Goal: Information Seeking & Learning: Learn about a topic

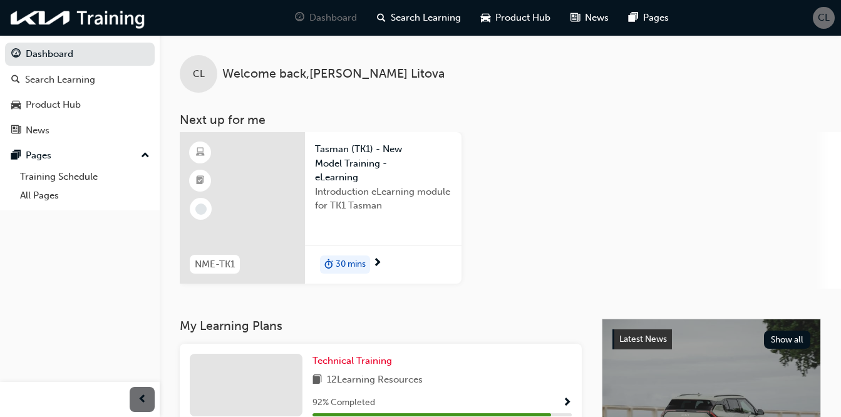
click at [368, 260] on div "30 mins" at bounding box center [345, 265] width 50 height 19
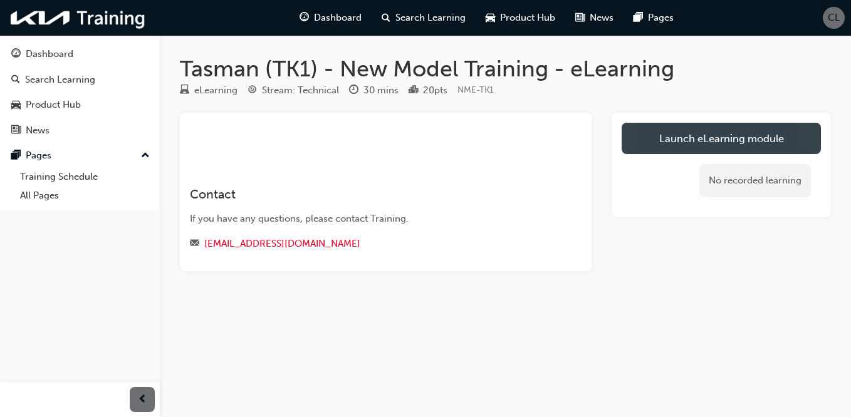
click at [715, 135] on link "Launch eLearning module" at bounding box center [721, 138] width 199 height 31
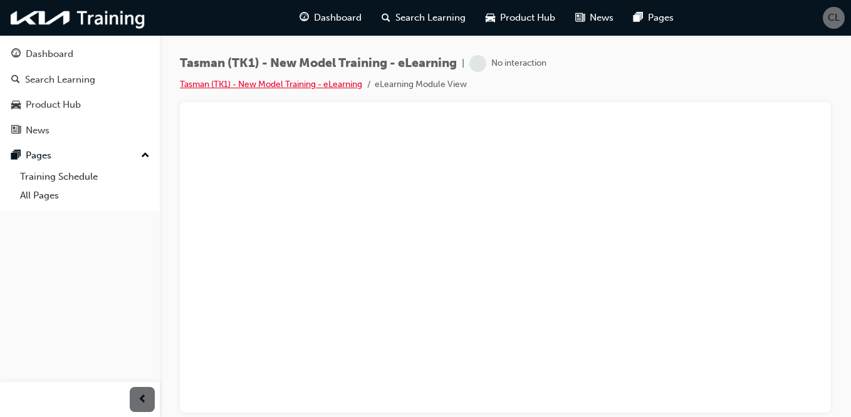
click at [277, 81] on link "Tasman (TK1) - New Model Training - eLearning" at bounding box center [271, 84] width 182 height 11
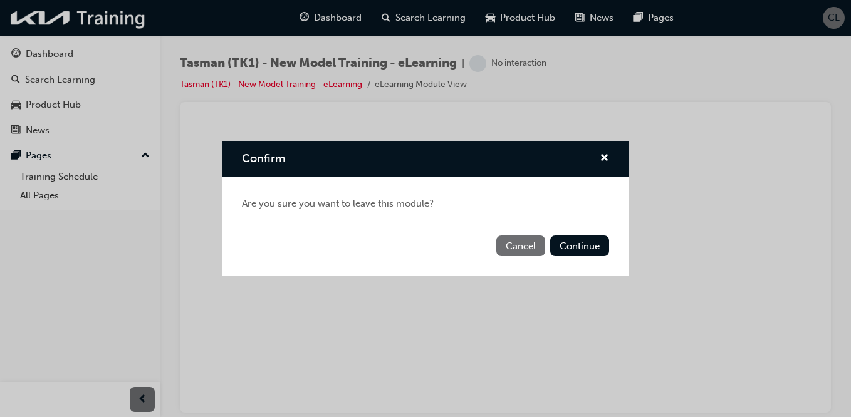
click at [534, 244] on button "Cancel" at bounding box center [520, 246] width 49 height 21
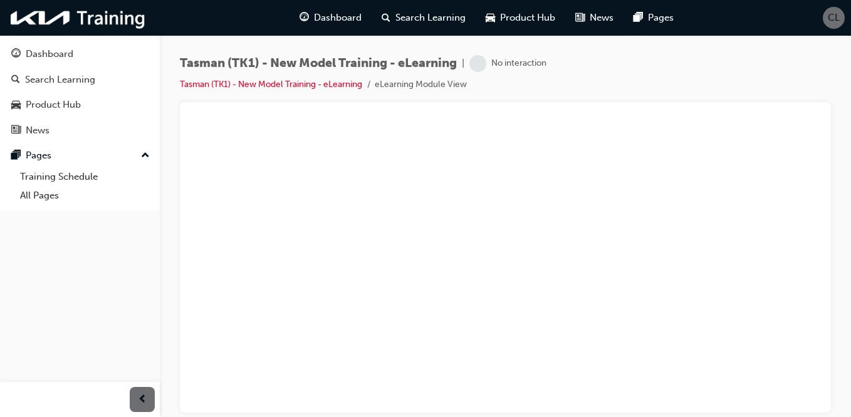
drag, startPoint x: 850, startPoint y: 174, endPoint x: 853, endPoint y: 270, distance: 96.5
click at [850, 270] on html "Your version of Internet Explorer is outdated and not supported. Please upgrade…" at bounding box center [425, 208] width 851 height 417
click at [318, 86] on link "Tasman (TK1) - New Model Training - eLearning" at bounding box center [271, 84] width 182 height 11
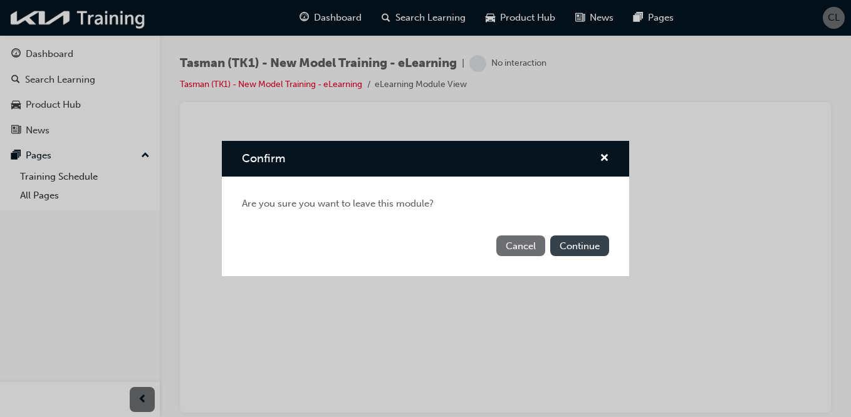
click at [573, 236] on button "Continue" at bounding box center [579, 246] width 59 height 21
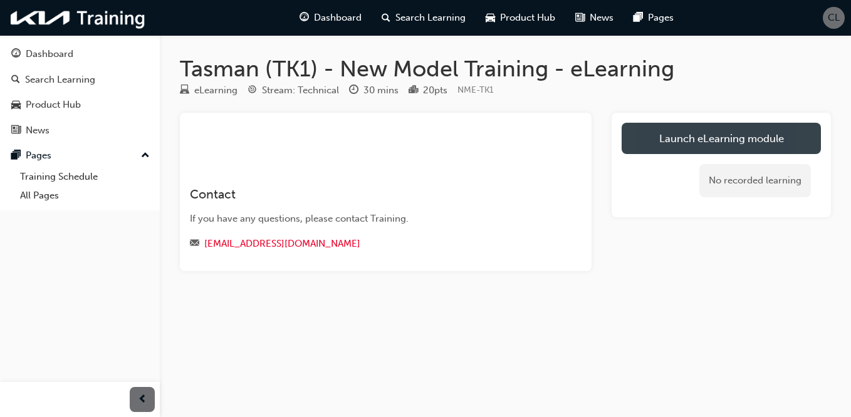
click at [682, 142] on link "Launch eLearning module" at bounding box center [721, 138] width 199 height 31
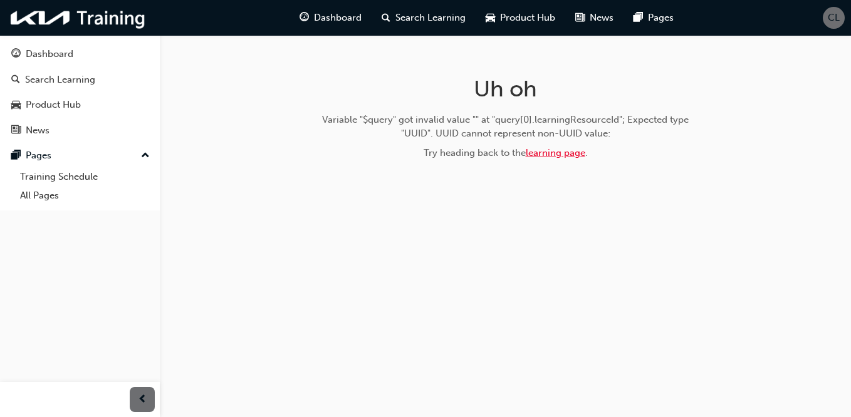
click at [564, 153] on link "learning page" at bounding box center [556, 152] width 60 height 11
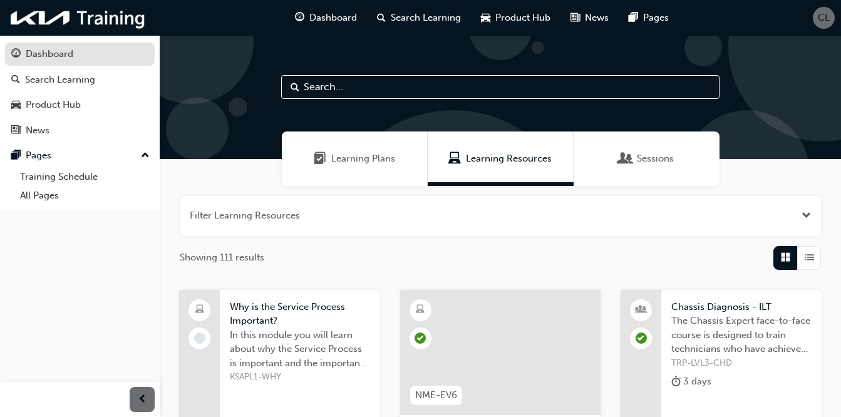
click at [73, 56] on div "Dashboard" at bounding box center [50, 54] width 48 height 14
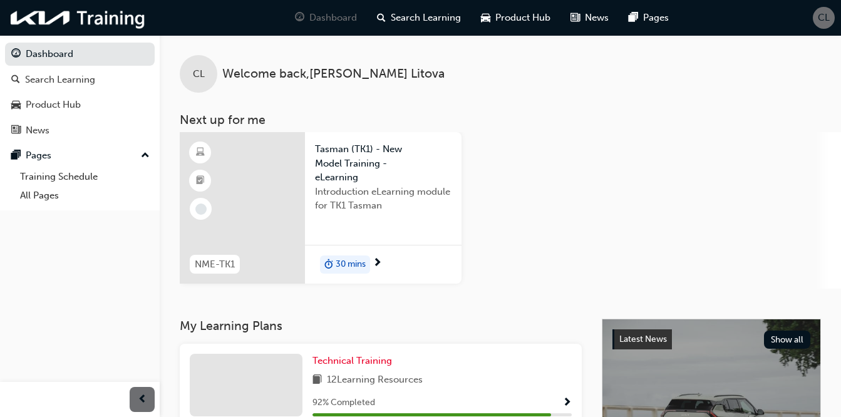
click at [359, 258] on span "30 mins" at bounding box center [351, 264] width 30 height 14
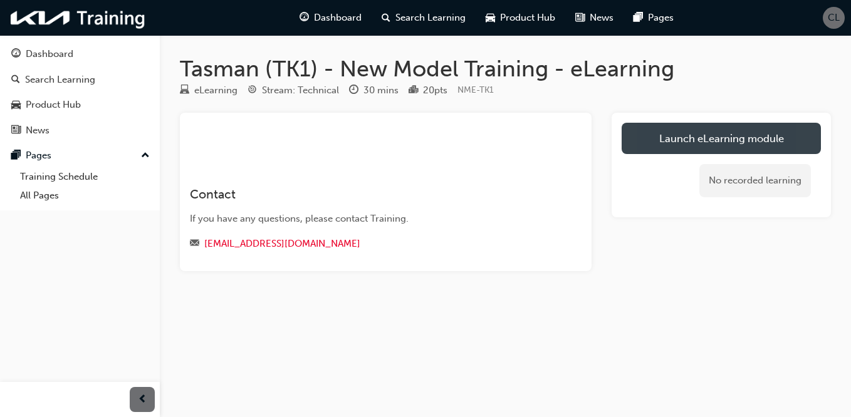
click at [655, 132] on link "Launch eLearning module" at bounding box center [721, 138] width 199 height 31
click at [717, 143] on link "Launch eLearning module" at bounding box center [721, 138] width 199 height 31
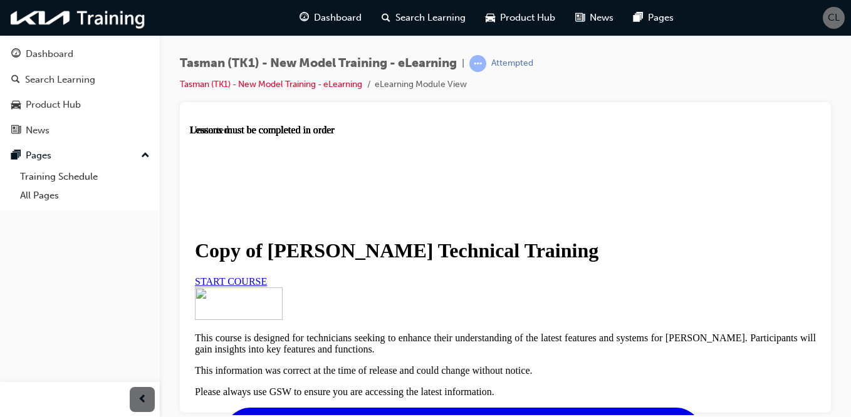
scroll to position [165, 0]
click at [267, 276] on link "START COURSE" at bounding box center [231, 281] width 72 height 11
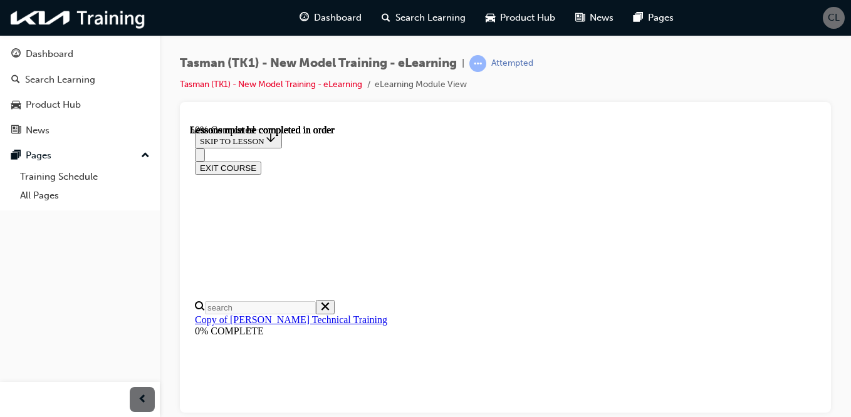
scroll to position [438, 0]
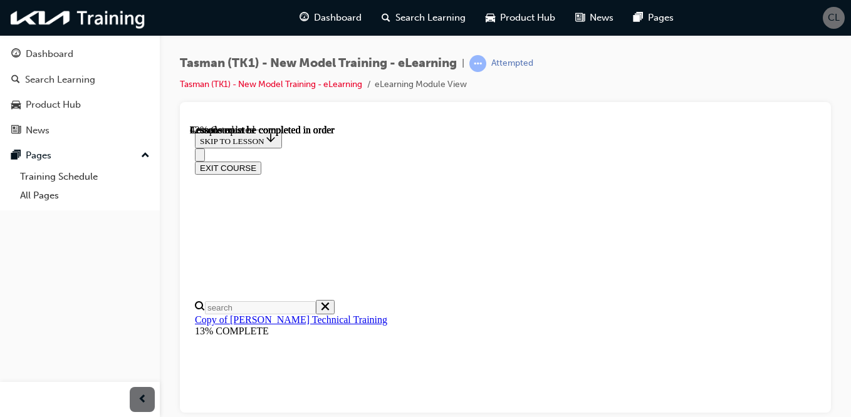
scroll to position [501, 0]
drag, startPoint x: 816, startPoint y: 153, endPoint x: 1016, endPoint y: 326, distance: 264.7
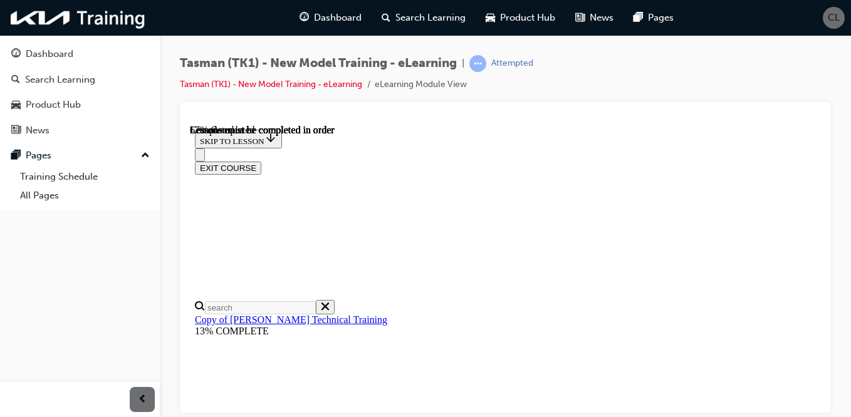
scroll to position [1147, 0]
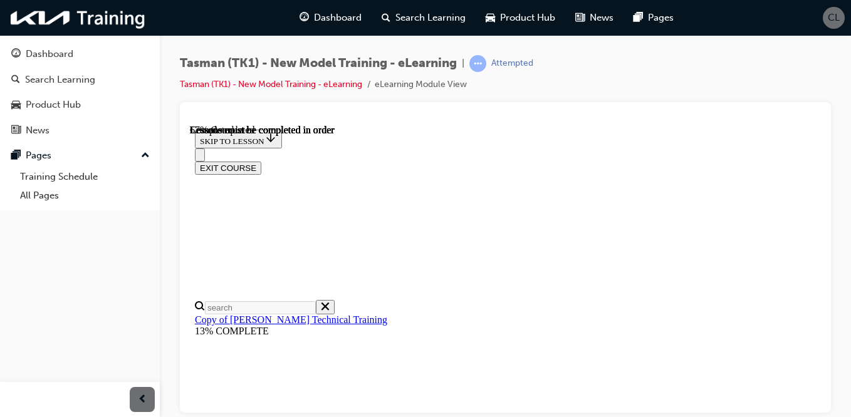
scroll to position [1132, 0]
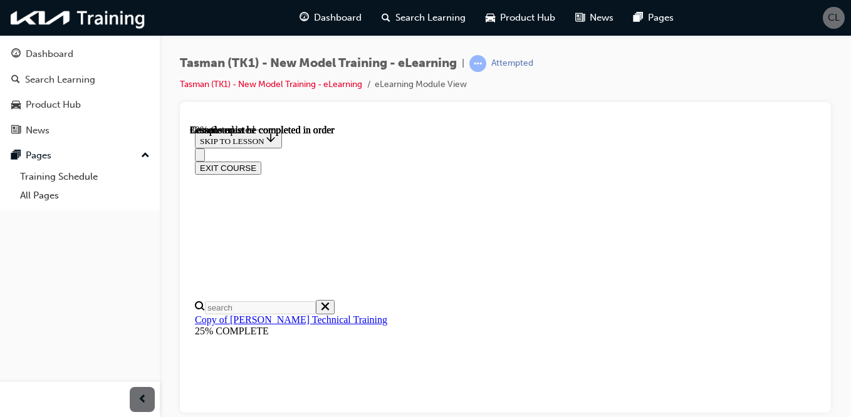
scroll to position [19, 0]
click at [830, 285] on div at bounding box center [505, 257] width 651 height 311
drag, startPoint x: 817, startPoint y: 207, endPoint x: 1012, endPoint y: 347, distance: 239.8
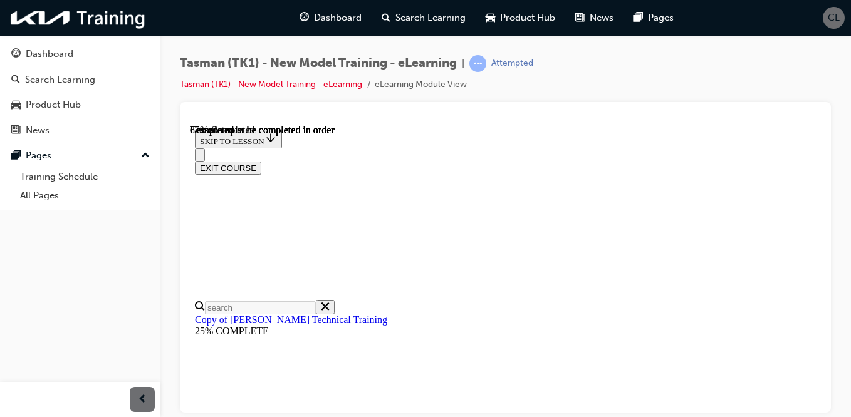
scroll to position [3918, 0]
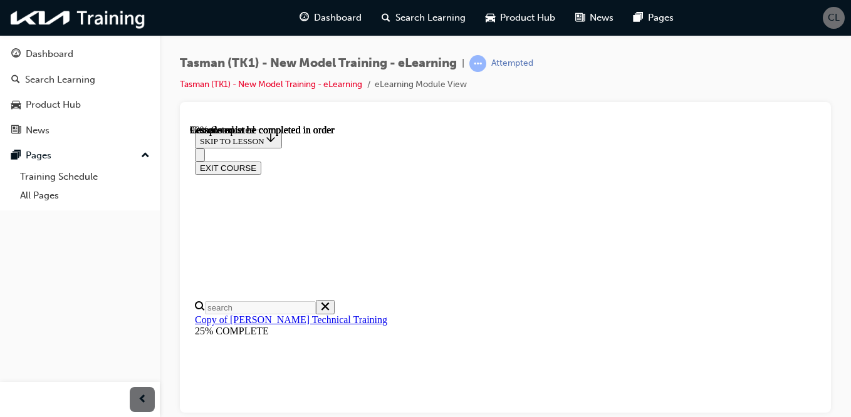
scroll to position [3865, 0]
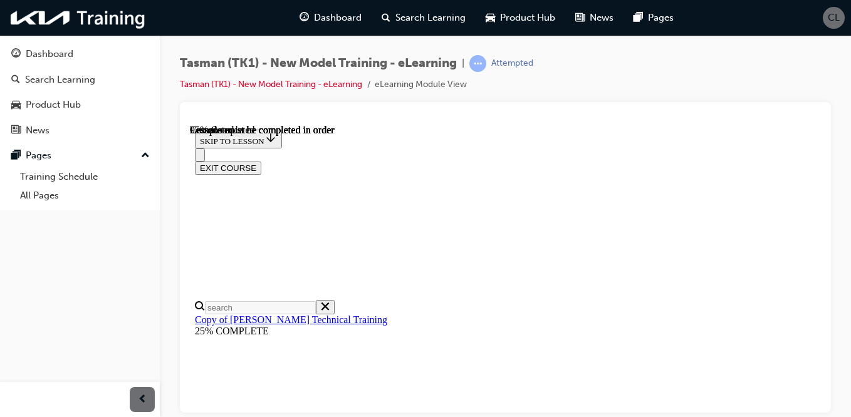
scroll to position [4829, 0]
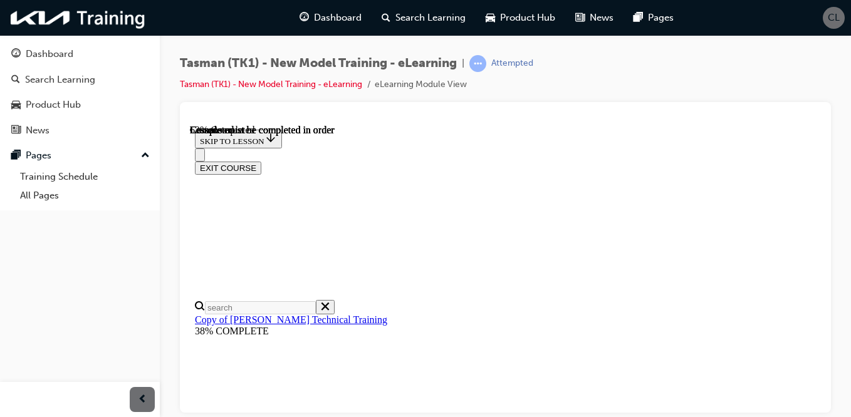
scroll to position [2004, 0]
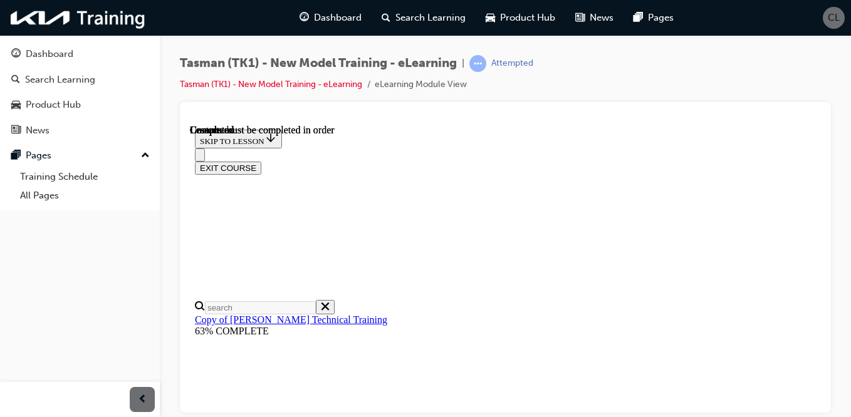
scroll to position [1220, 0]
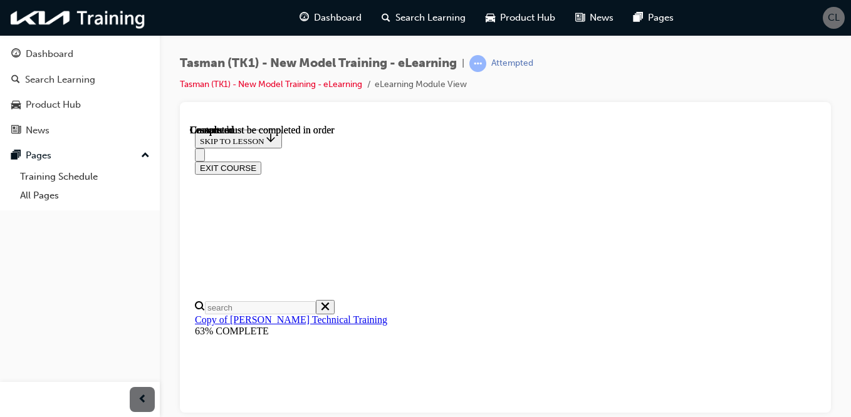
scroll to position [1204, 0]
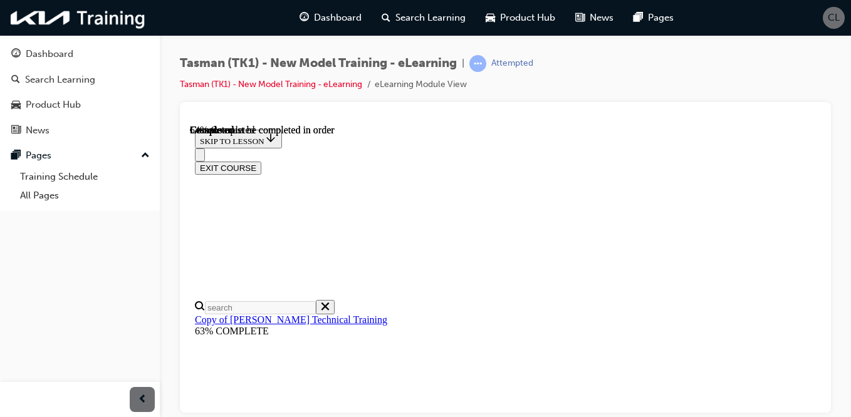
scroll to position [1891, 0]
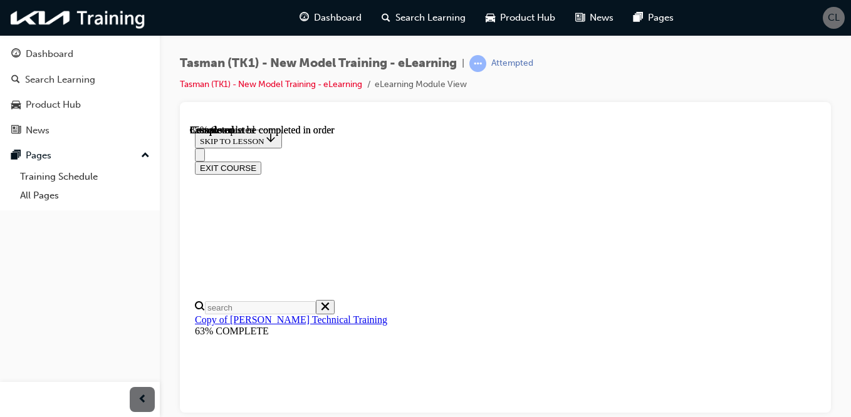
scroll to position [0, 46]
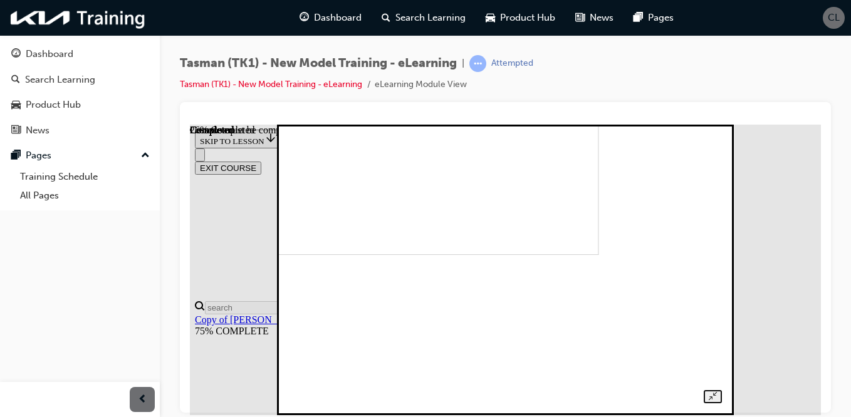
click at [722, 331] on div at bounding box center [505, 255] width 433 height 294
click at [722, 333] on div at bounding box center [505, 255] width 433 height 294
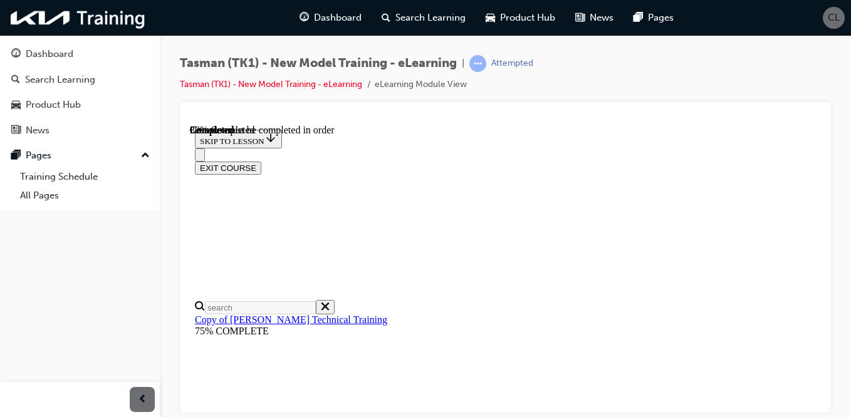
scroll to position [1365, 0]
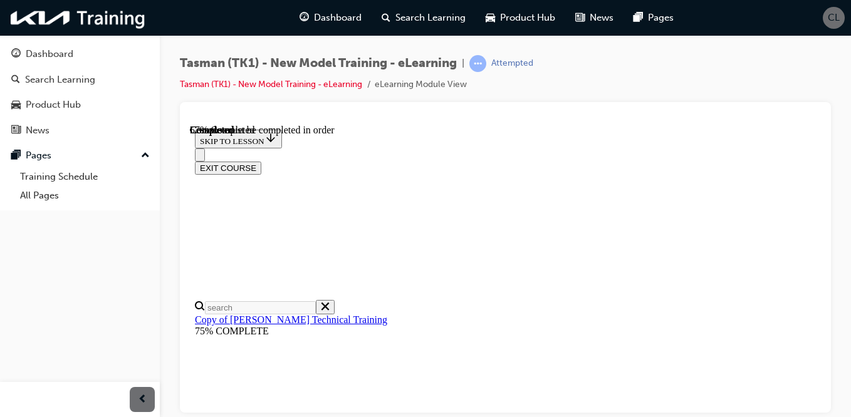
scroll to position [3598, 0]
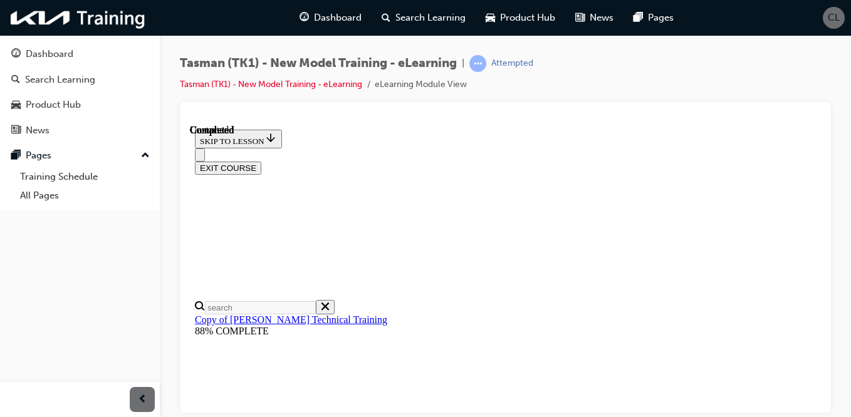
scroll to position [210, 0]
radio input "true"
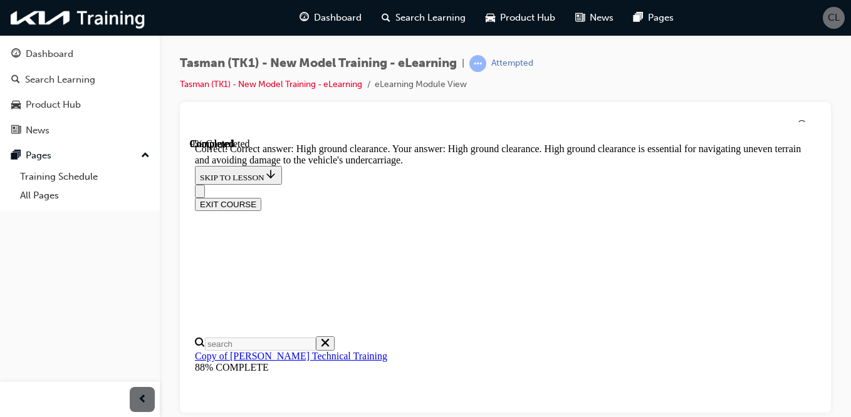
scroll to position [439, 0]
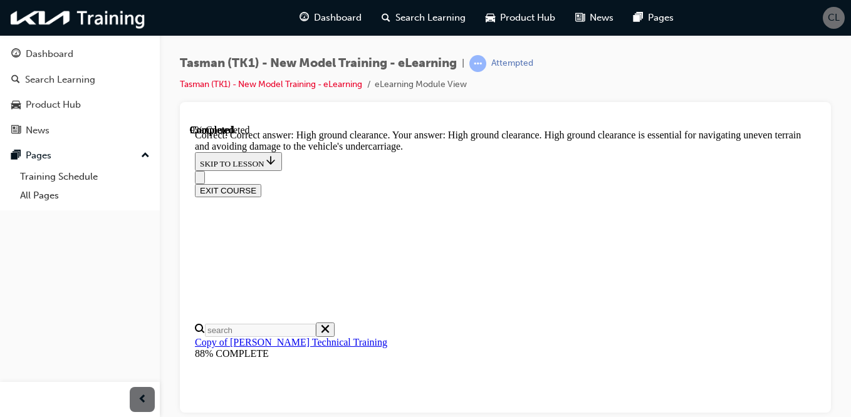
radio input "true"
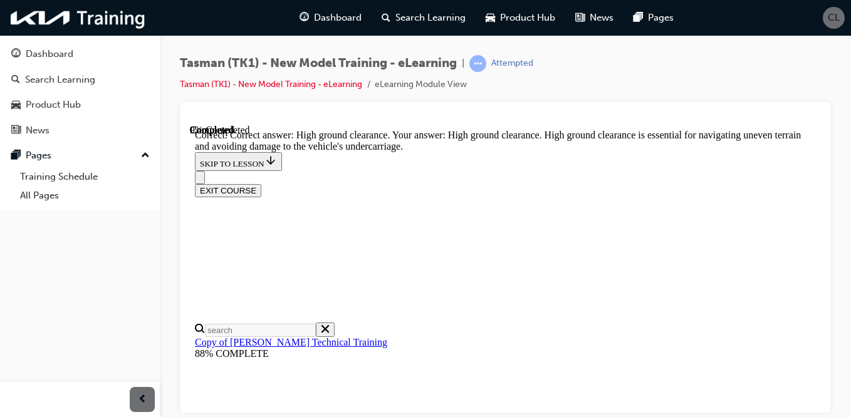
scroll to position [356, 0]
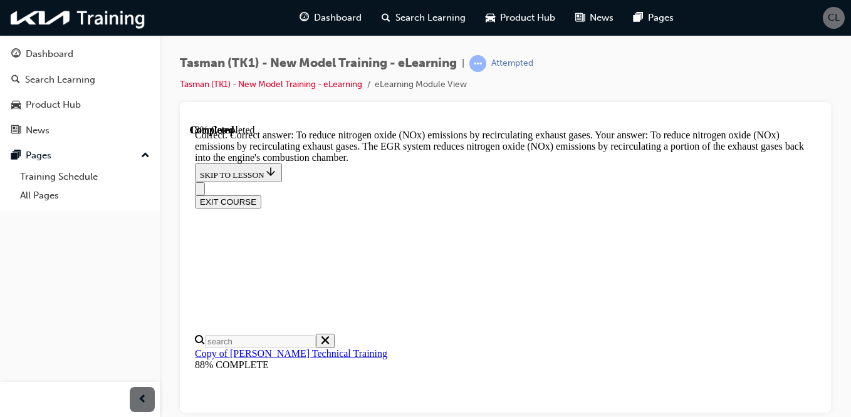
scroll to position [514, 0]
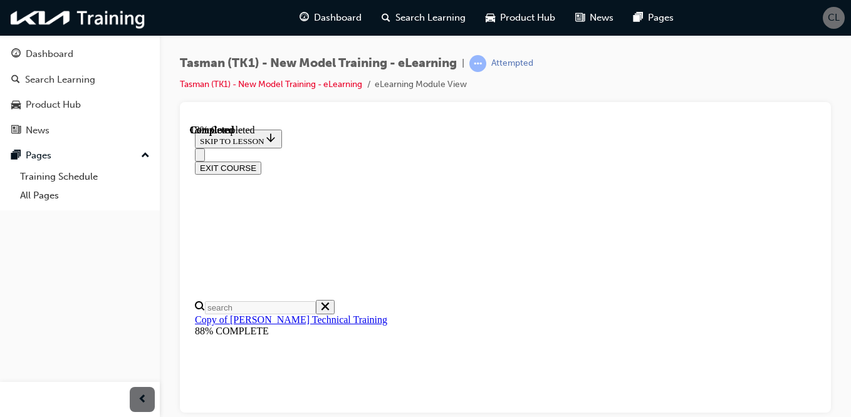
scroll to position [194, 0]
radio input "true"
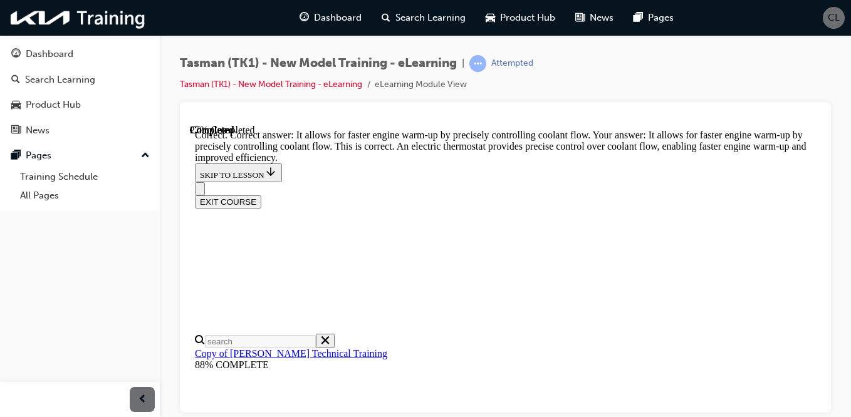
scroll to position [499, 0]
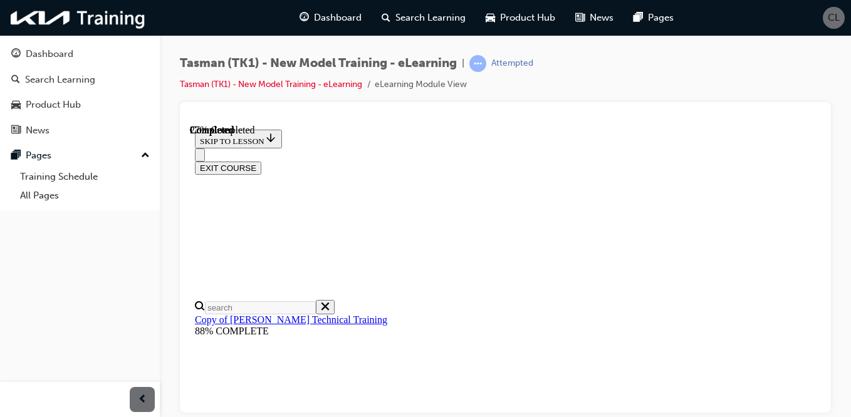
scroll to position [190, 0]
radio input "true"
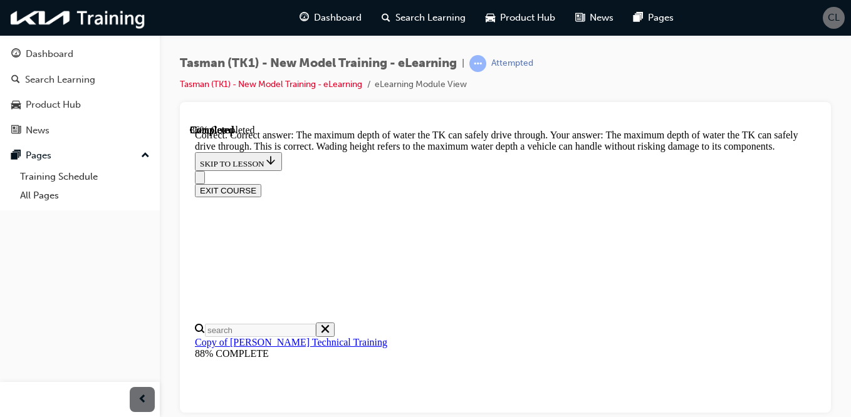
scroll to position [499, 0]
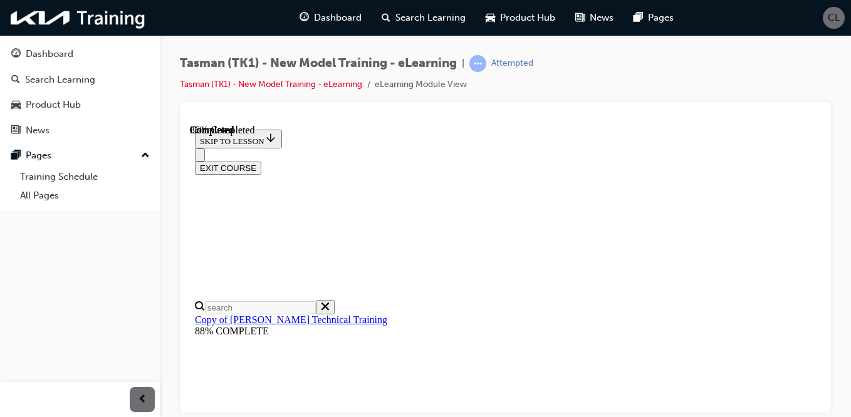
scroll to position [248, 0]
radio input "true"
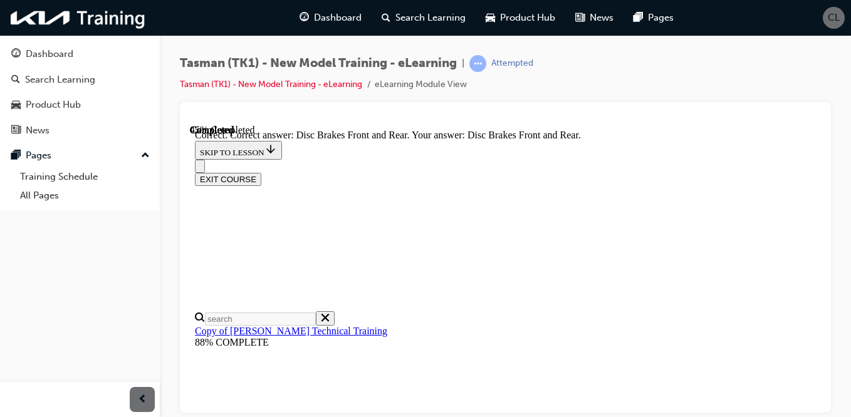
scroll to position [401, 0]
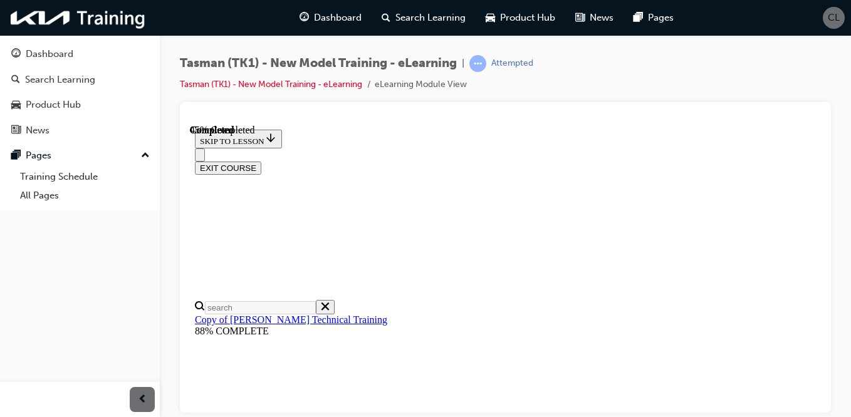
scroll to position [248, 0]
radio input "true"
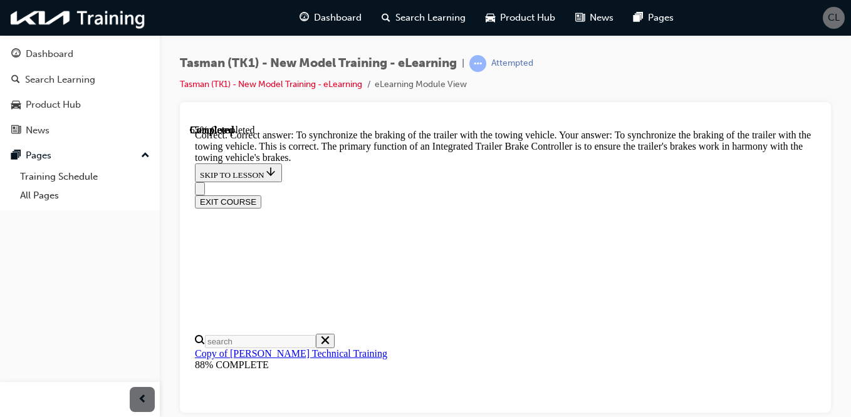
scroll to position [514, 0]
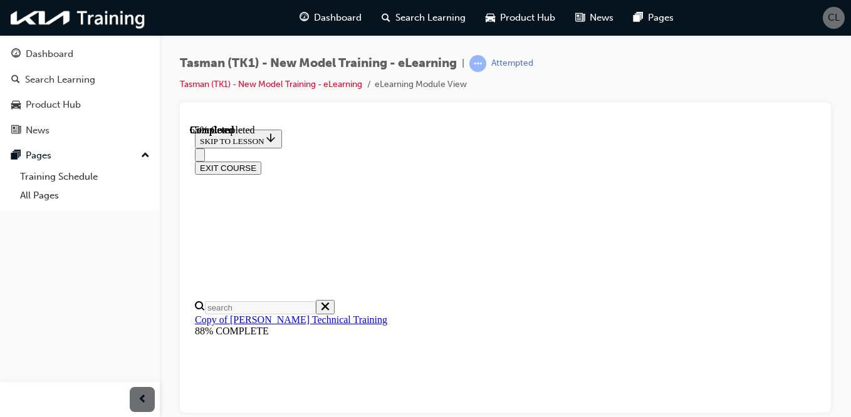
scroll to position [190, 0]
drag, startPoint x: 814, startPoint y: 305, endPoint x: 1016, endPoint y: 416, distance: 230.2
checkbox input "true"
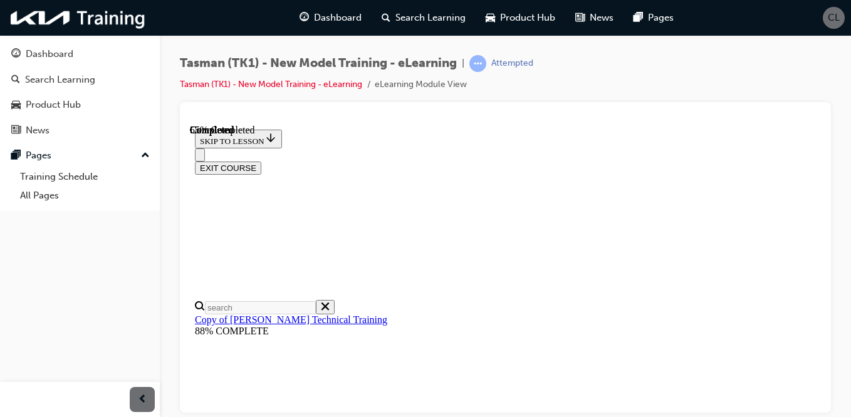
checkbox input "true"
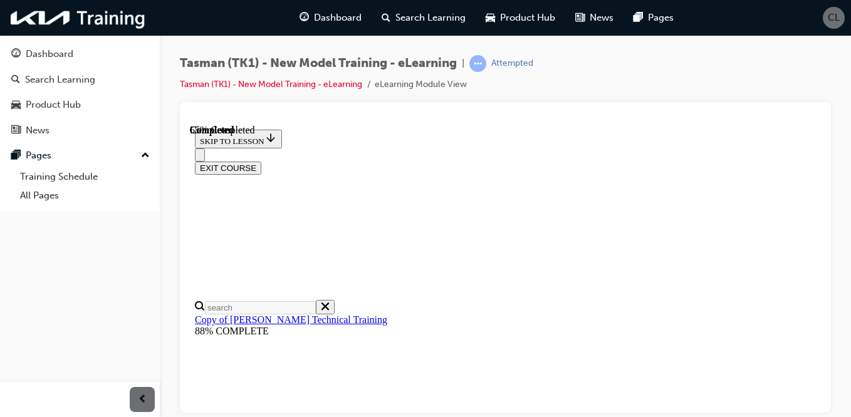
checkbox input "true"
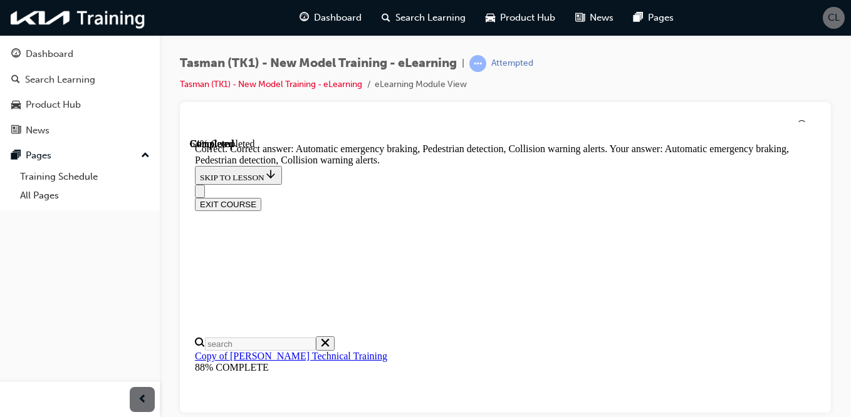
scroll to position [390, 0]
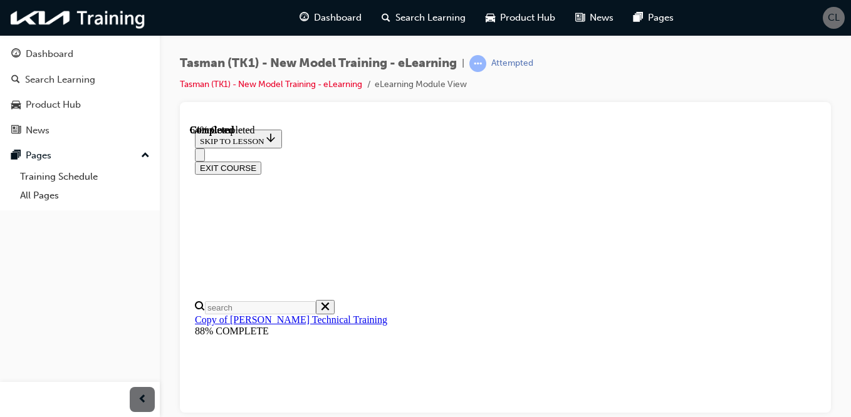
scroll to position [307, 0]
radio input "true"
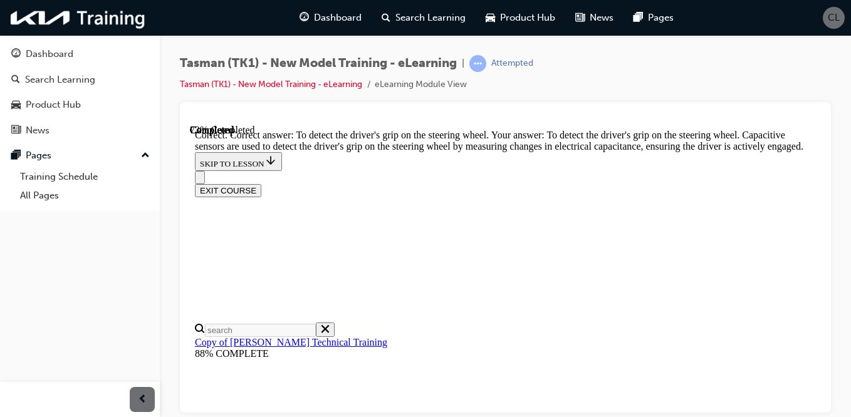
scroll to position [514, 0]
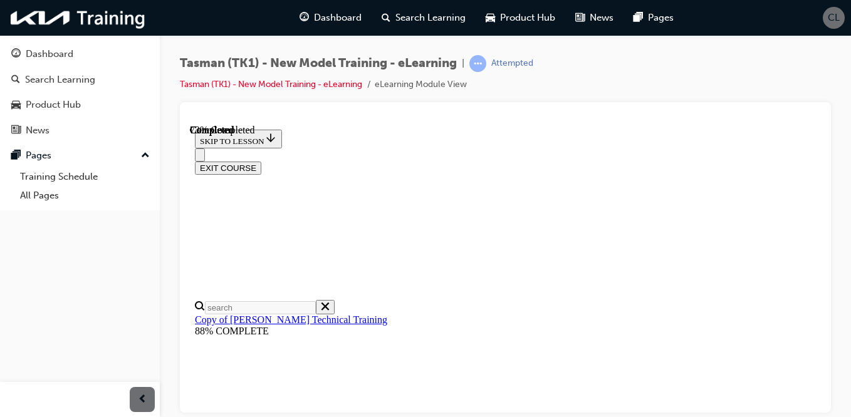
scroll to position [242, 0]
drag, startPoint x: 799, startPoint y: 326, endPoint x: 799, endPoint y: 338, distance: 11.3
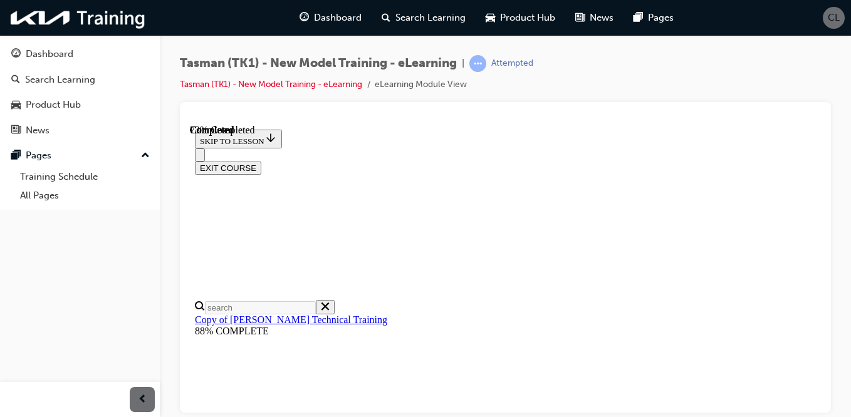
radio input "true"
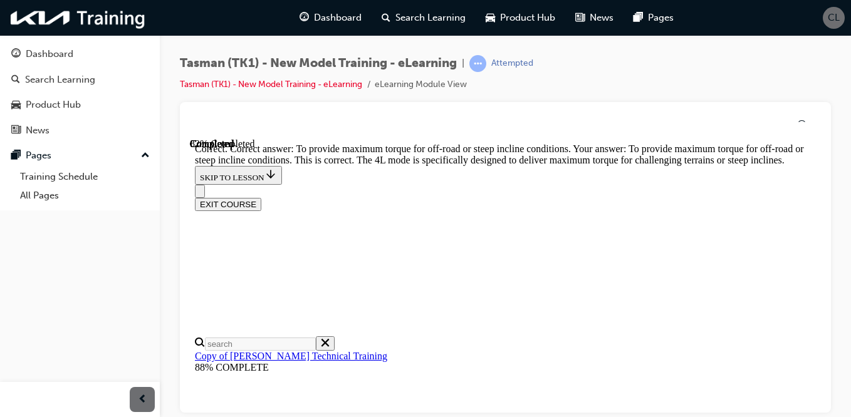
scroll to position [486, 0]
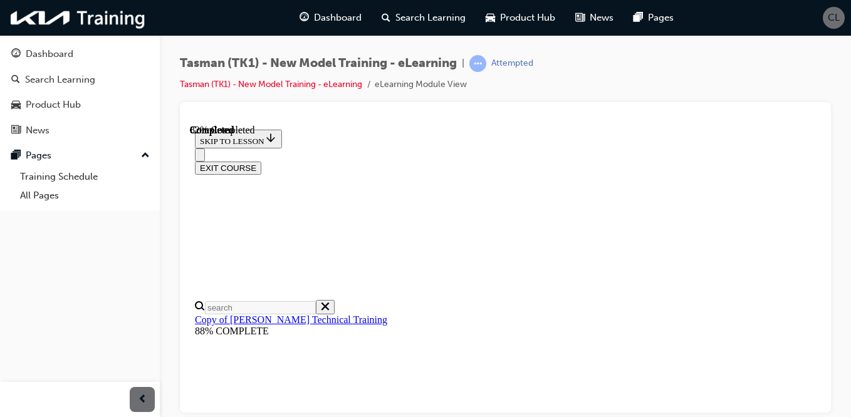
scroll to position [458, 0]
drag, startPoint x: 814, startPoint y: 244, endPoint x: 1013, endPoint y: 421, distance: 266.7
drag, startPoint x: 658, startPoint y: 367, endPoint x: 549, endPoint y: 165, distance: 229.0
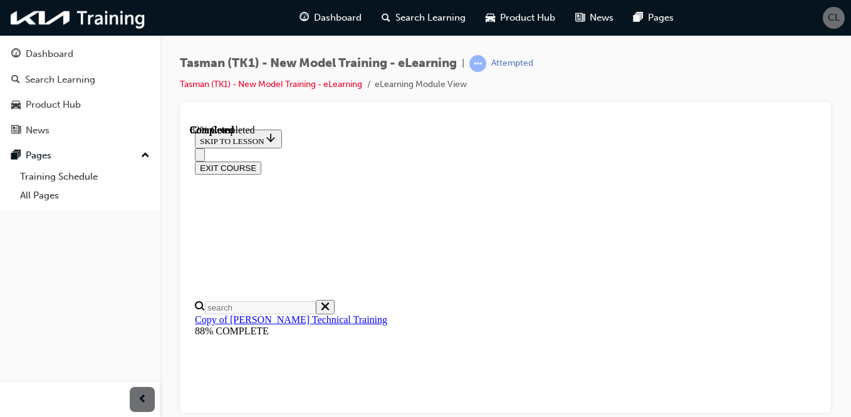
drag, startPoint x: 549, startPoint y: 165, endPoint x: 591, endPoint y: 342, distance: 181.5
drag, startPoint x: 665, startPoint y: 336, endPoint x: 617, endPoint y: 283, distance: 71.4
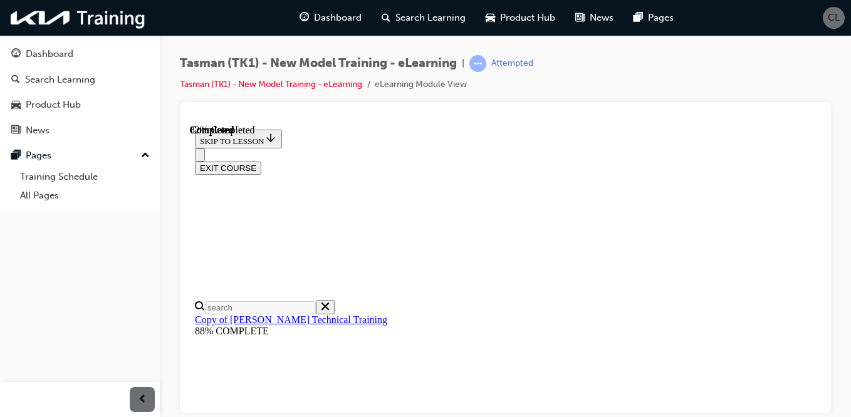
drag, startPoint x: 617, startPoint y: 283, endPoint x: 637, endPoint y: 294, distance: 22.2
drag, startPoint x: 637, startPoint y: 294, endPoint x: 638, endPoint y: 312, distance: 18.2
drag, startPoint x: 638, startPoint y: 312, endPoint x: 630, endPoint y: 296, distance: 17.7
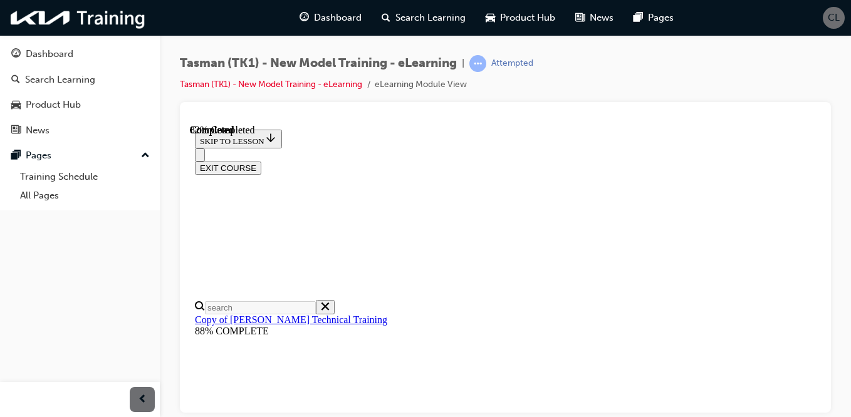
drag, startPoint x: 538, startPoint y: 219, endPoint x: 577, endPoint y: 349, distance: 135.4
drag, startPoint x: 566, startPoint y: 218, endPoint x: 612, endPoint y: 219, distance: 45.7
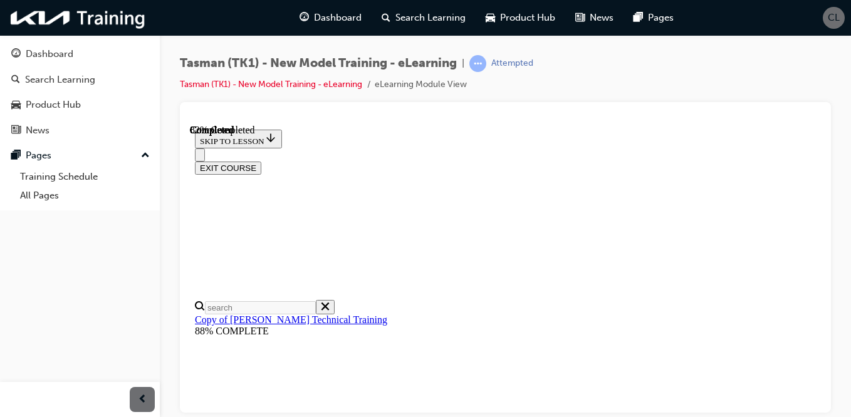
drag, startPoint x: 517, startPoint y: 358, endPoint x: 555, endPoint y: 357, distance: 38.2
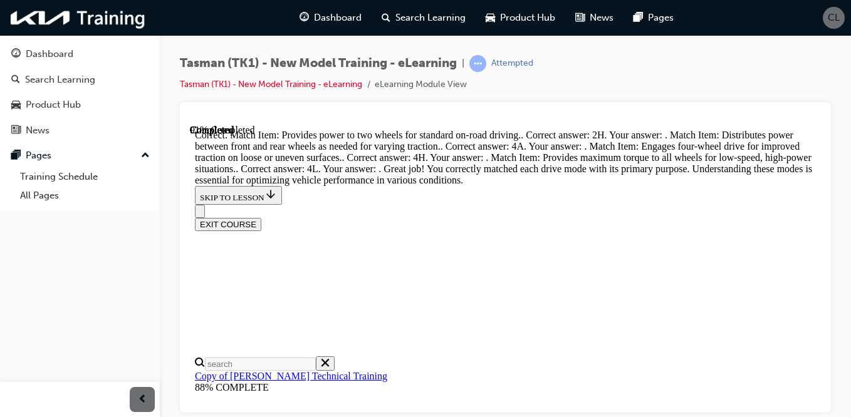
scroll to position [858, 0]
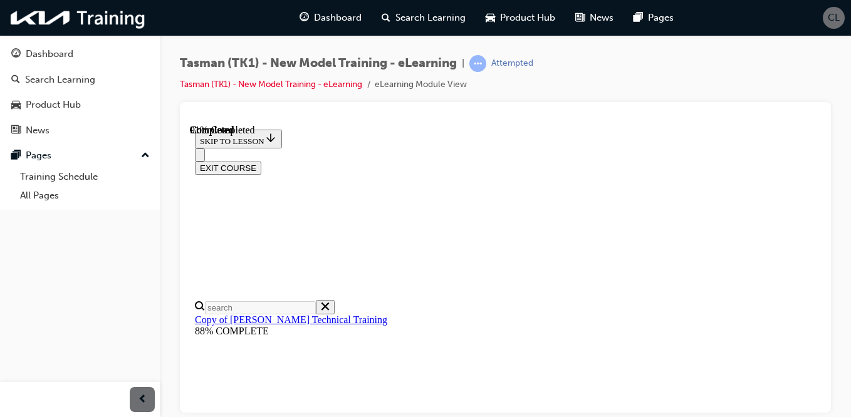
scroll to position [219, 0]
drag, startPoint x: 545, startPoint y: 353, endPoint x: 586, endPoint y: 227, distance: 132.9
drag, startPoint x: 533, startPoint y: 192, endPoint x: 568, endPoint y: 322, distance: 134.2
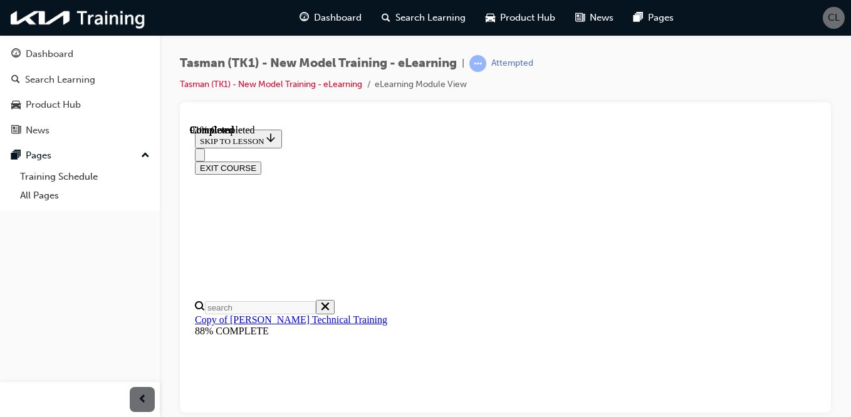
drag, startPoint x: 535, startPoint y: 232, endPoint x: 573, endPoint y: 348, distance: 122.0
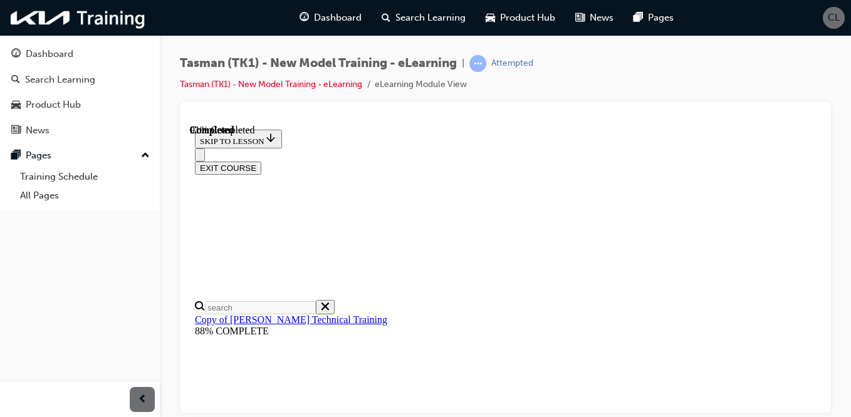
drag, startPoint x: 538, startPoint y: 317, endPoint x: 574, endPoint y: 317, distance: 36.3
drag, startPoint x: 545, startPoint y: 206, endPoint x: 583, endPoint y: 207, distance: 37.6
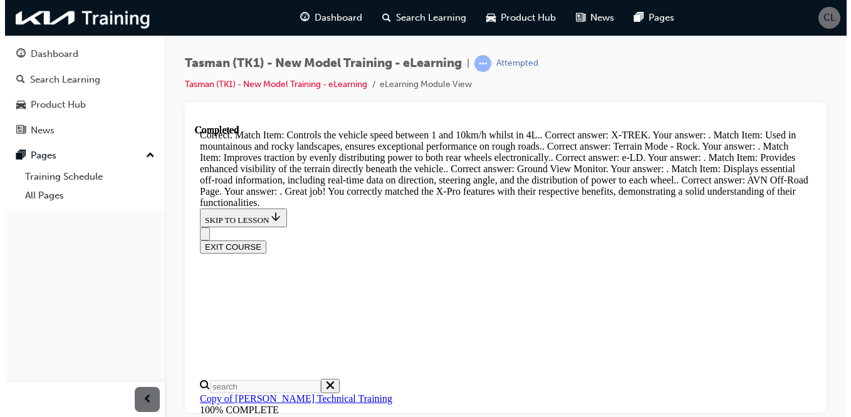
scroll to position [1342, 0]
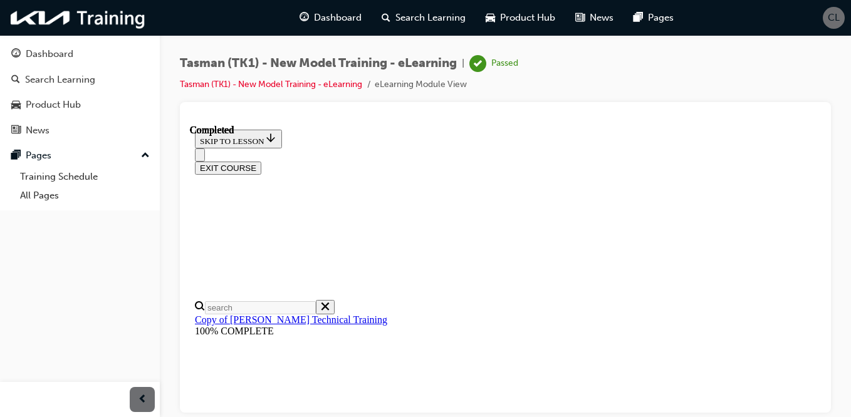
scroll to position [0, 0]
drag, startPoint x: 362, startPoint y: 220, endPoint x: 639, endPoint y: 216, distance: 277.0
click at [261, 161] on button "EXIT COURSE" at bounding box center [228, 167] width 66 height 13
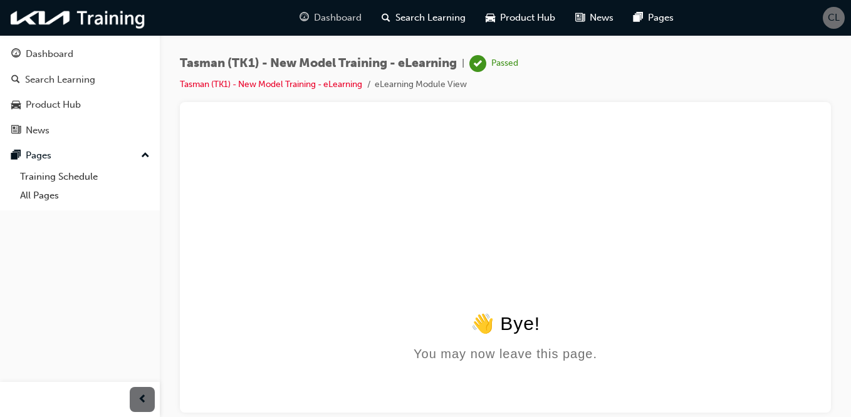
click at [322, 13] on span "Dashboard" at bounding box center [338, 18] width 48 height 14
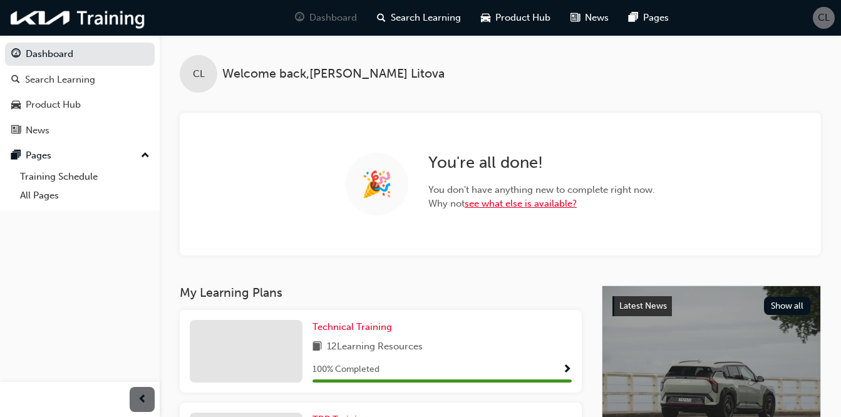
click at [536, 204] on link "see what else is available?" at bounding box center [521, 203] width 112 height 11
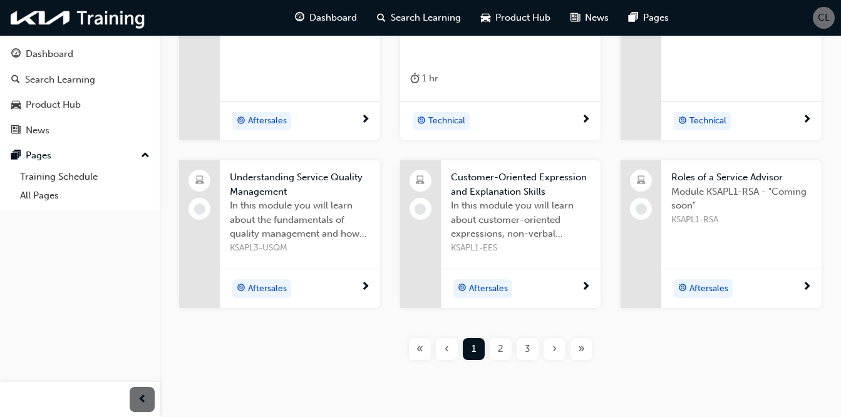
scroll to position [430, 0]
click at [570, 291] on div "Aftersales" at bounding box center [516, 287] width 131 height 19
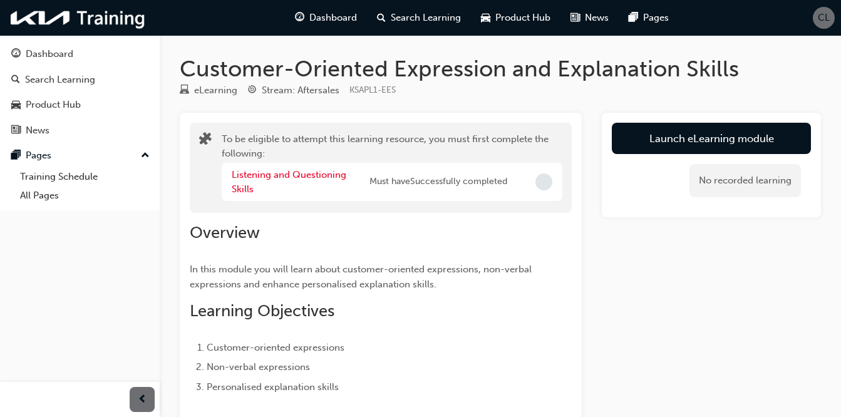
click at [823, 14] on span "CL" at bounding box center [824, 18] width 12 height 14
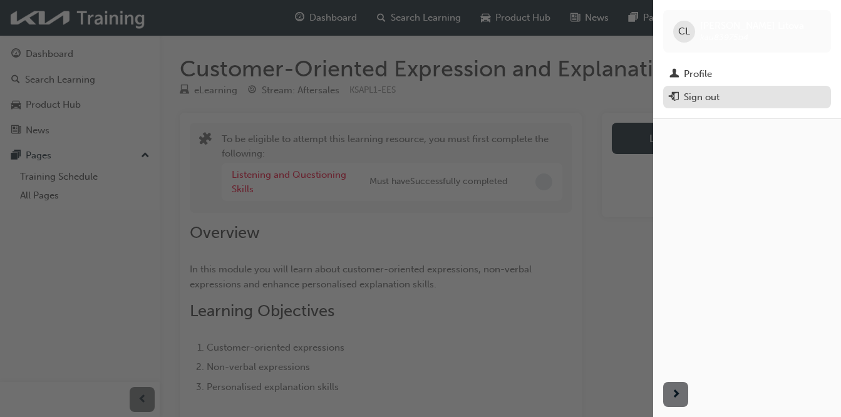
click at [692, 95] on div "Sign out" at bounding box center [702, 97] width 36 height 14
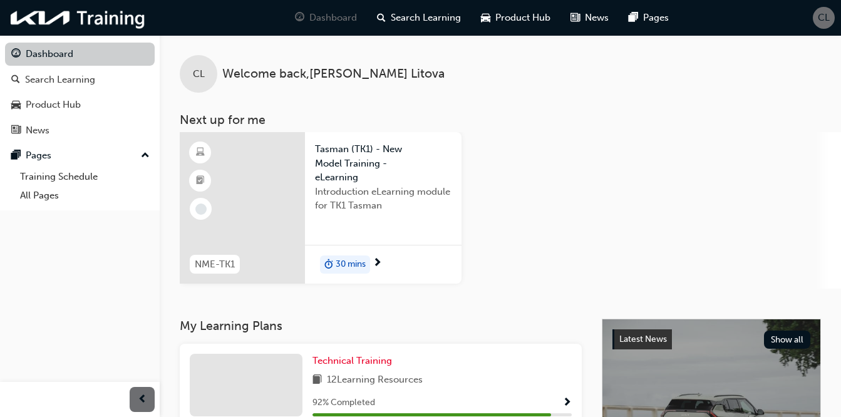
click at [64, 57] on link "Dashboard" at bounding box center [80, 54] width 150 height 23
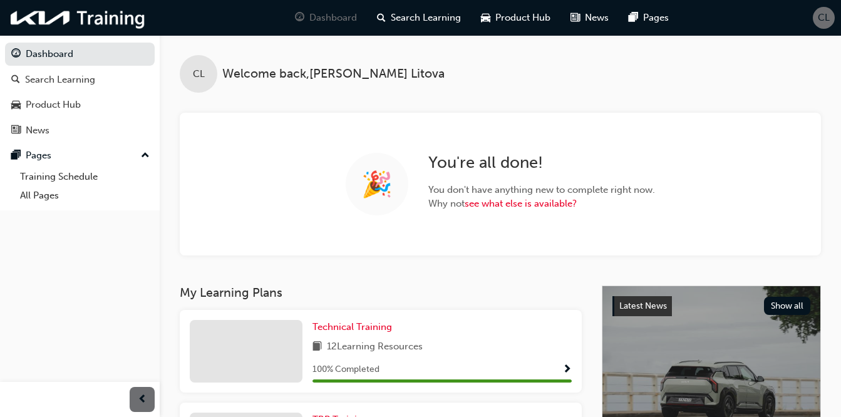
click at [818, 17] on div "CL" at bounding box center [824, 18] width 22 height 22
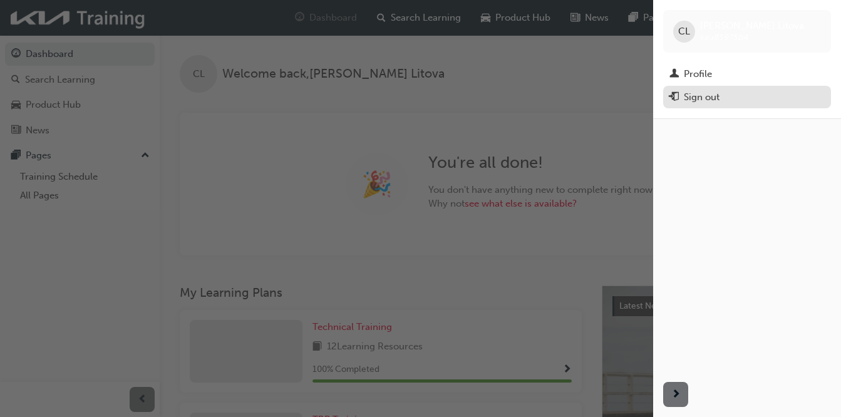
click at [698, 93] on div "Sign out" at bounding box center [702, 97] width 36 height 14
